Goal: Find specific page/section: Find specific page/section

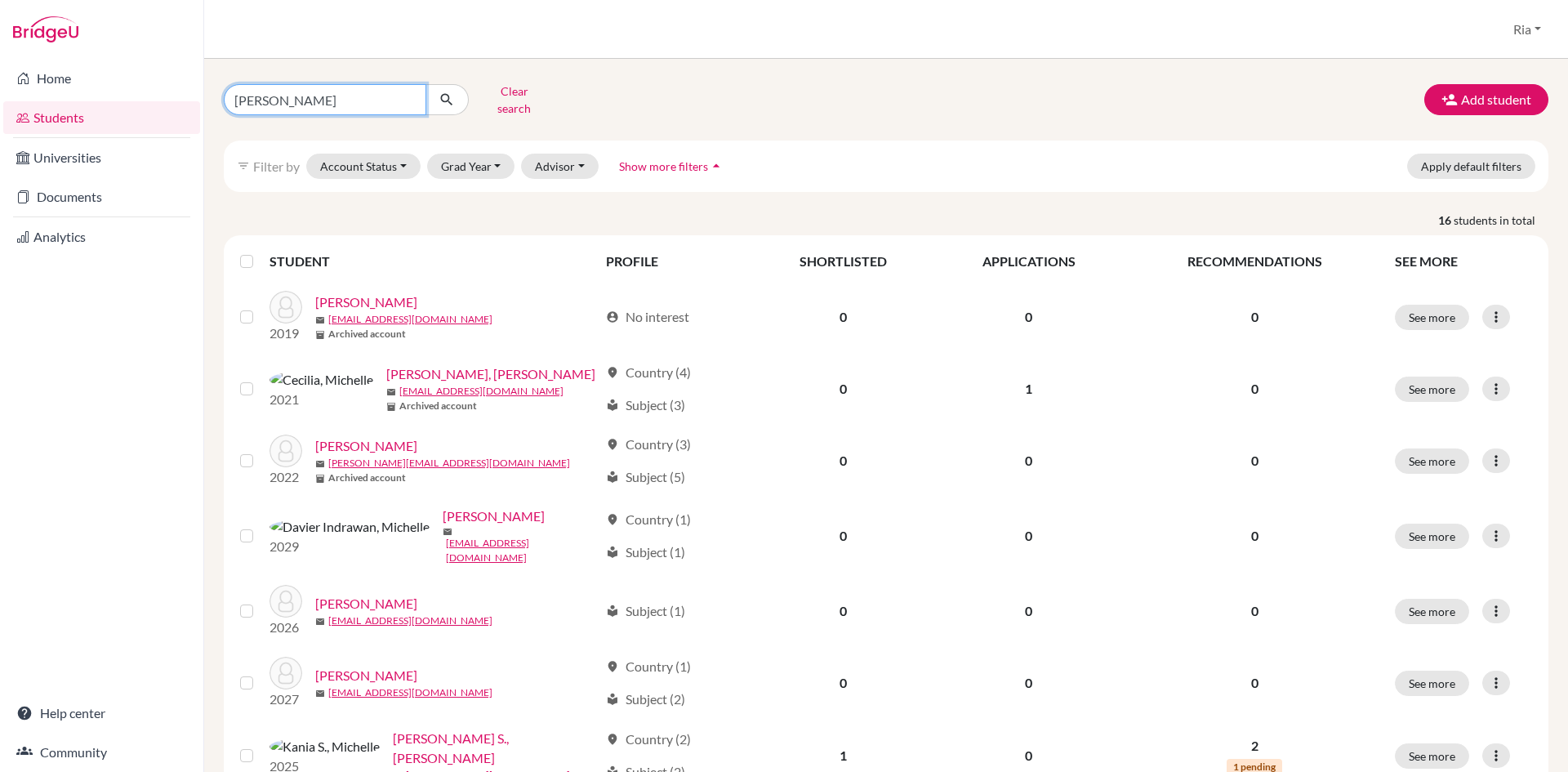
click at [408, 95] on input "[PERSON_NAME]" at bounding box center [325, 100] width 203 height 31
type input "[PERSON_NAME]"
click button "submit" at bounding box center [447, 100] width 43 height 31
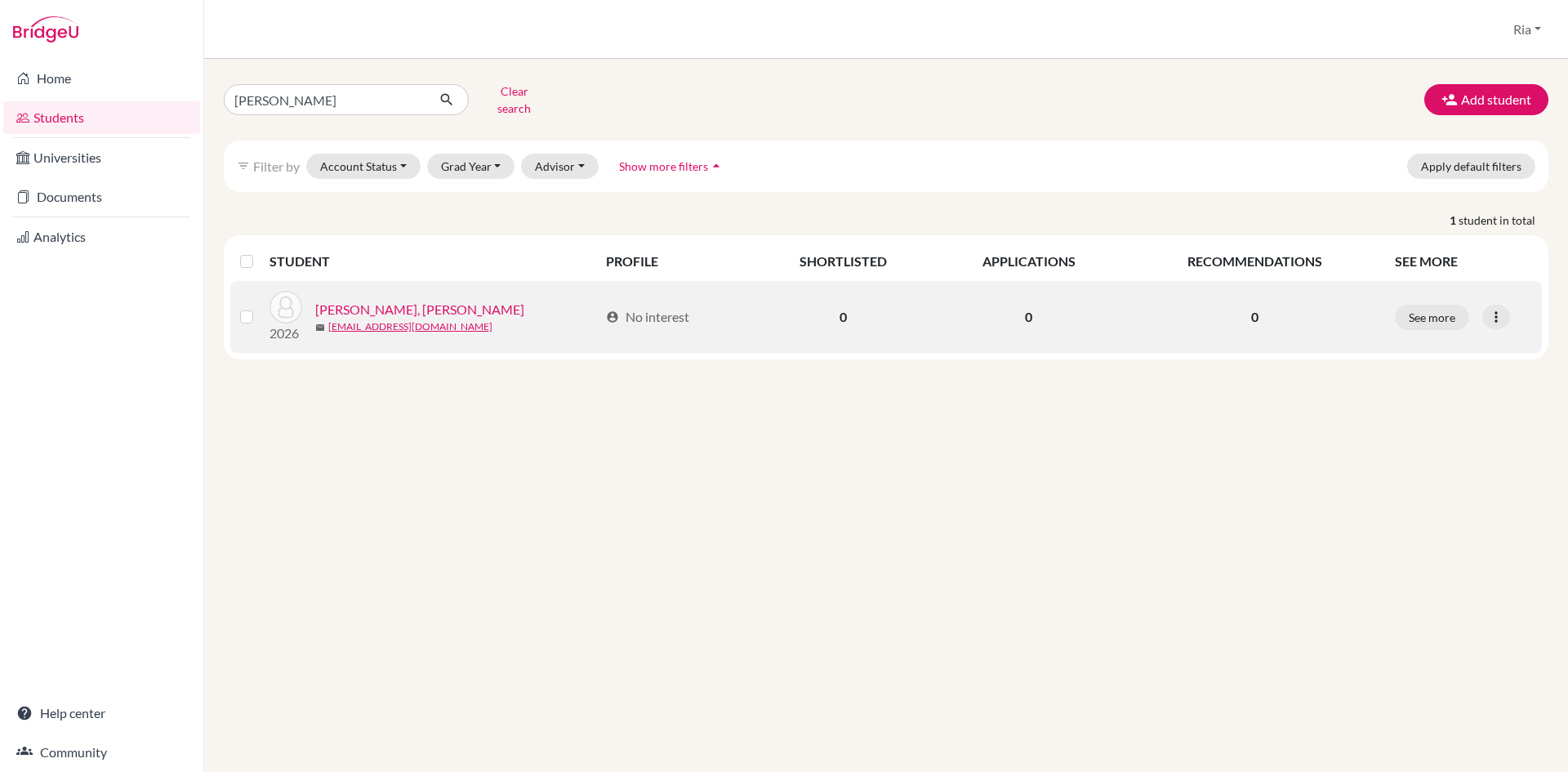
click at [357, 300] on link "[PERSON_NAME], [PERSON_NAME]" at bounding box center [419, 309] width 209 height 19
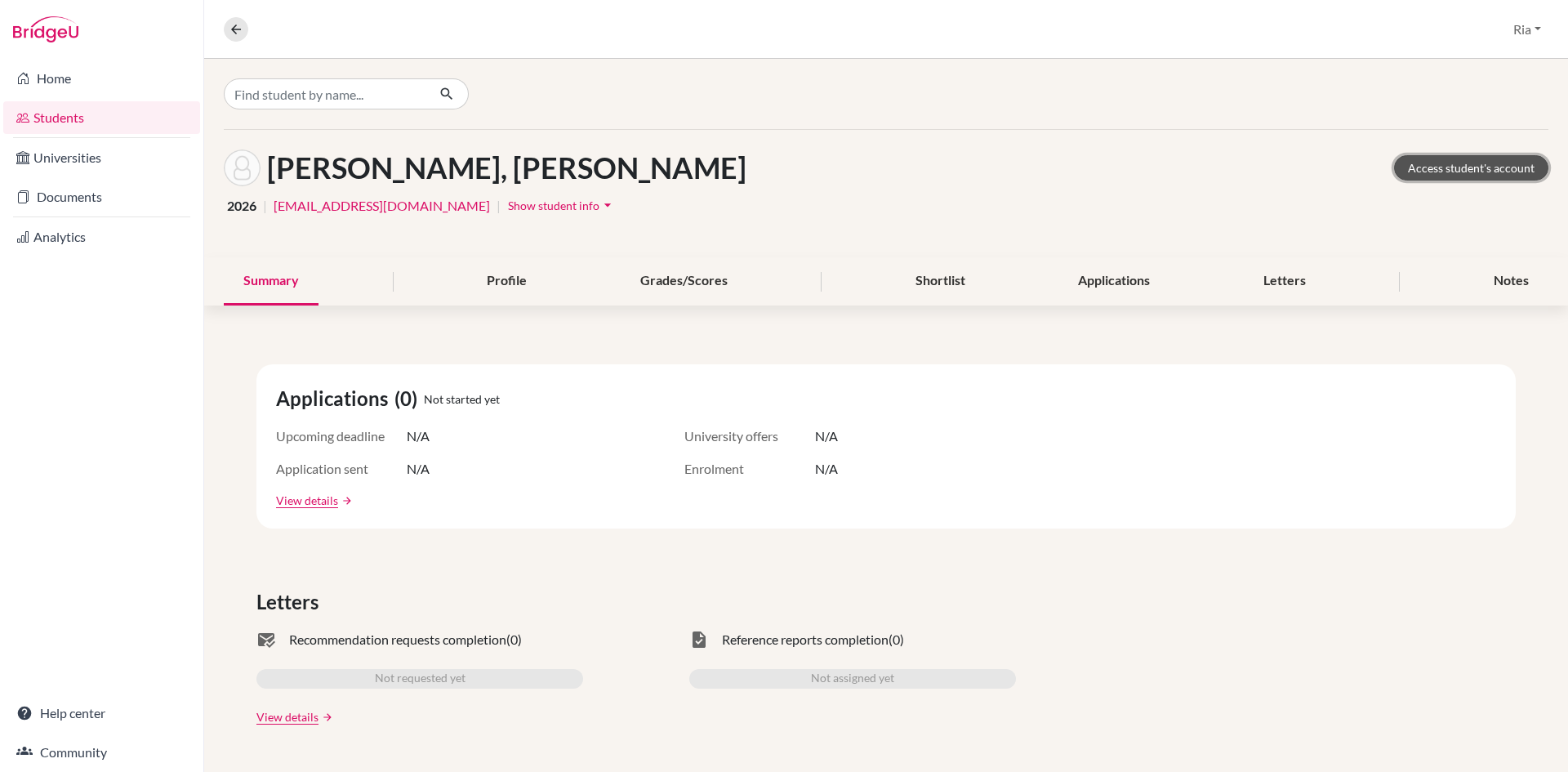
click at [1487, 164] on link "Access student's account" at bounding box center [1471, 168] width 154 height 26
